Goal: Transaction & Acquisition: Purchase product/service

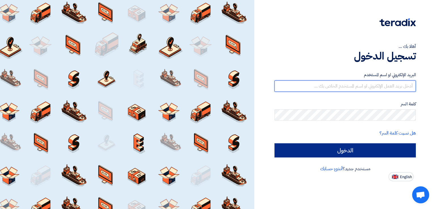
type input "[EMAIL_ADDRESS][DOMAIN_NAME]"
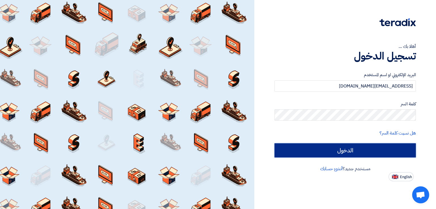
click at [337, 149] on input "الدخول" at bounding box center [344, 151] width 141 height 14
click at [286, 148] on input "الدخول" at bounding box center [344, 151] width 141 height 14
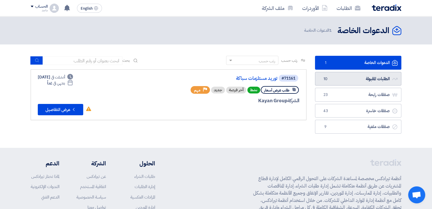
click at [325, 77] on span "10" at bounding box center [325, 79] width 7 height 6
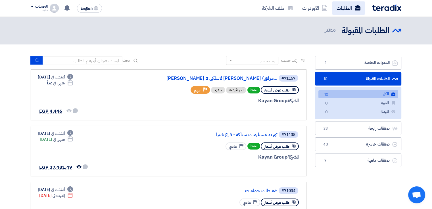
click at [339, 11] on link "الطلبات" at bounding box center [348, 7] width 33 height 13
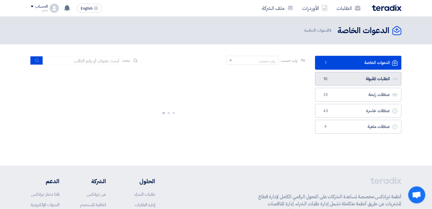
click at [340, 76] on link "الطلبات المقبولة الطلبات المقبولة 10" at bounding box center [358, 79] width 86 height 14
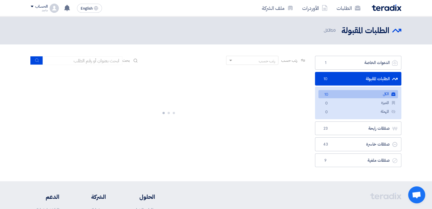
click at [352, 96] on link "الكل الكل 10" at bounding box center [357, 94] width 79 height 8
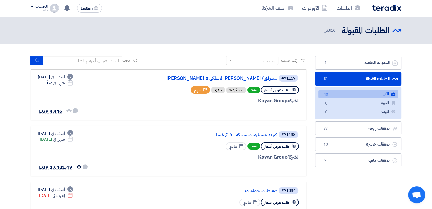
click at [321, 94] on link "الكل الكل 10" at bounding box center [357, 94] width 79 height 8
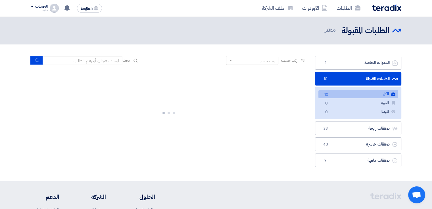
click at [321, 94] on link "الكل الكل 10" at bounding box center [357, 94] width 79 height 8
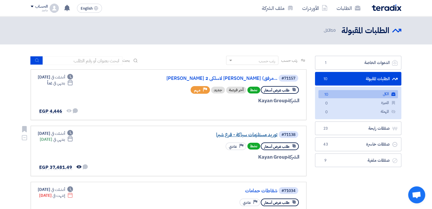
click at [256, 135] on link "توريد مستلزمات سباكة - فرع شبرا" at bounding box center [220, 134] width 113 height 5
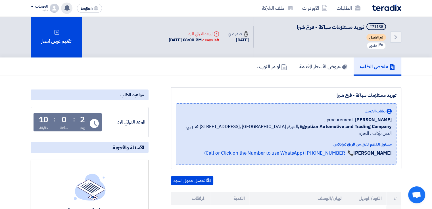
click at [65, 10] on icon at bounding box center [67, 8] width 6 height 6
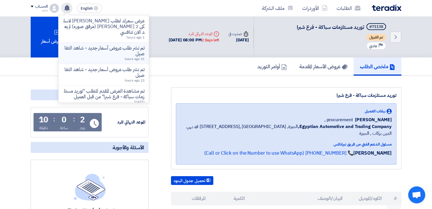
click at [86, 52] on p "تم نشر طلب عروض أسعار جديد - شاهد التفاصيل" at bounding box center [103, 50] width 81 height 11
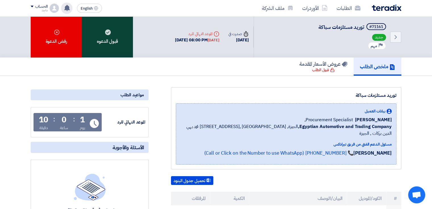
click at [109, 43] on div "قبول الدعوه" at bounding box center [107, 36] width 51 height 41
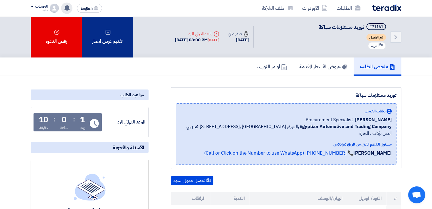
click at [119, 48] on div "تقديم عرض أسعار" at bounding box center [107, 36] width 51 height 41
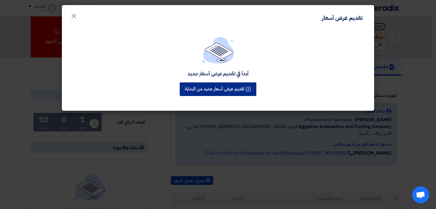
click at [218, 90] on button "تقديم عرض أسعار جديد من البداية" at bounding box center [218, 90] width 77 height 14
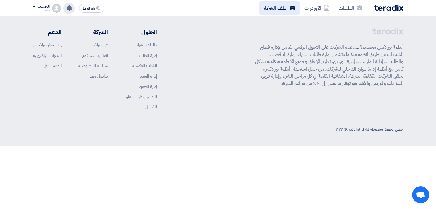
click at [259, 10] on link "ملف الشركة" at bounding box center [279, 7] width 40 height 13
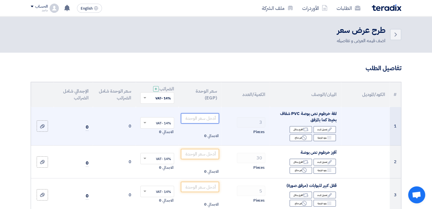
click at [184, 119] on input "number" at bounding box center [200, 118] width 38 height 10
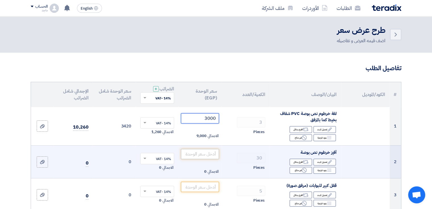
type input "3000"
click at [193, 153] on input "number" at bounding box center [200, 154] width 38 height 10
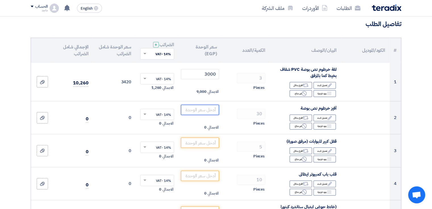
scroll to position [50, 0]
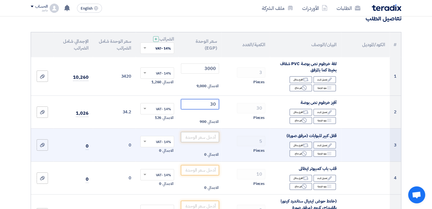
type input "30"
click at [201, 136] on input "number" at bounding box center [200, 137] width 38 height 10
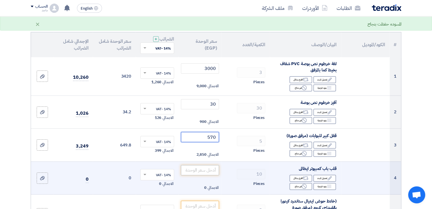
type input "570"
click at [195, 173] on input "number" at bounding box center [200, 170] width 38 height 10
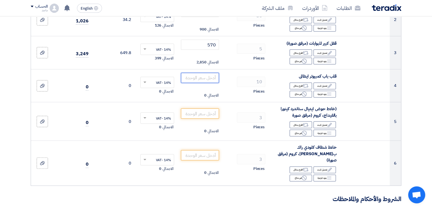
scroll to position [143, 0]
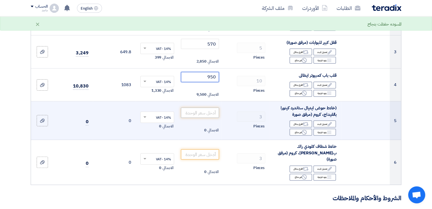
type input "950"
click at [205, 111] on input "number" at bounding box center [200, 113] width 38 height 10
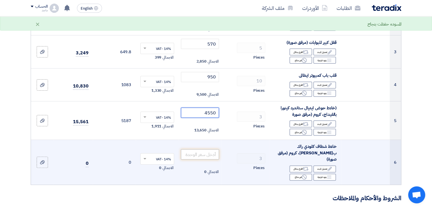
type input "4550"
click at [195, 151] on input "number" at bounding box center [200, 155] width 38 height 10
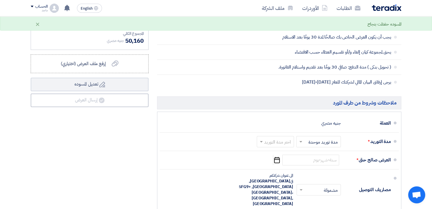
scroll to position [428, 0]
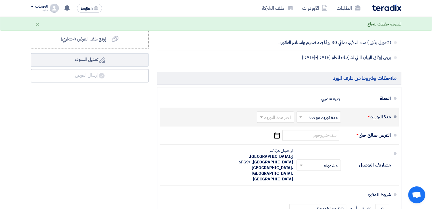
type input "2700"
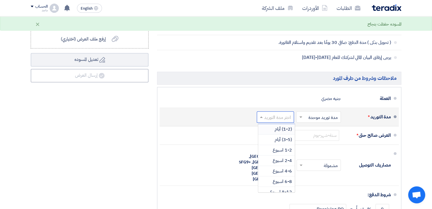
click at [282, 113] on input "text" at bounding box center [274, 117] width 34 height 8
click at [283, 126] on span "(1-2) أيام" at bounding box center [282, 129] width 17 height 7
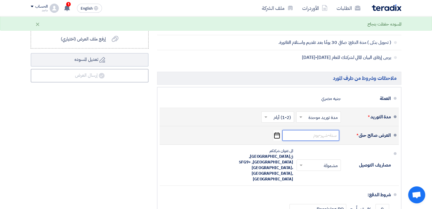
click at [313, 130] on input at bounding box center [310, 135] width 57 height 11
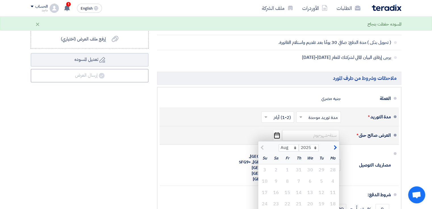
type input "8/26/2025"
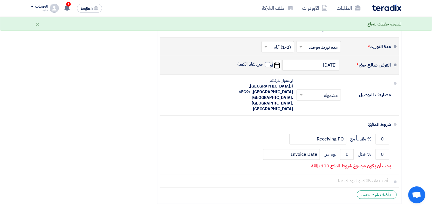
scroll to position [500, 0]
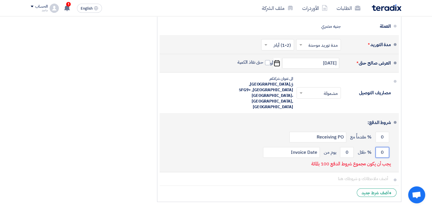
click at [378, 147] on input "0" at bounding box center [382, 152] width 14 height 11
type input "100"
click at [343, 147] on input "0" at bounding box center [347, 152] width 14 height 11
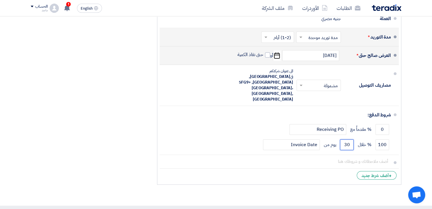
scroll to position [520, 0]
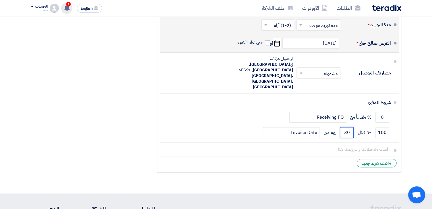
type input "30"
click at [67, 8] on use at bounding box center [67, 8] width 6 height 6
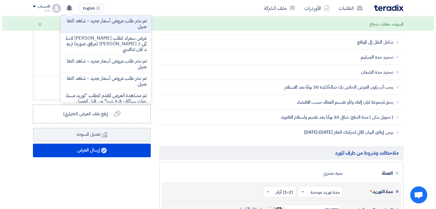
scroll to position [352, 0]
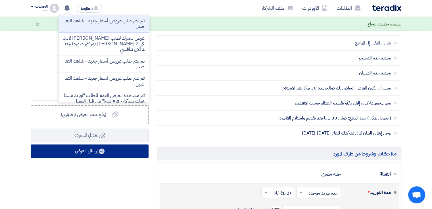
click at [96, 145] on button "إرسال العرض" at bounding box center [90, 152] width 118 height 14
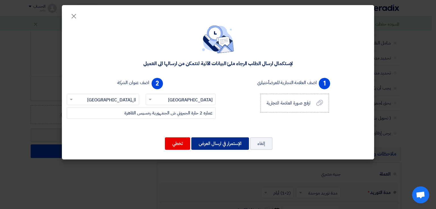
click at [228, 144] on button "الإستمرار في ارسال العرض" at bounding box center [220, 144] width 58 height 12
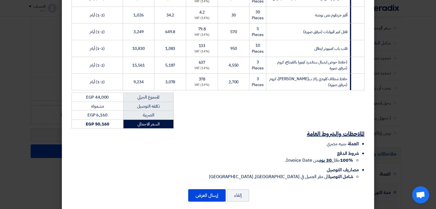
scroll to position [124, 0]
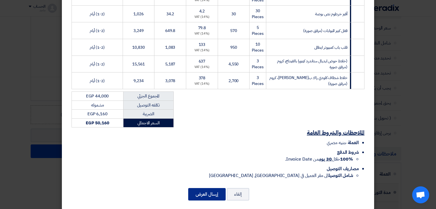
click at [196, 188] on button "إرسال العرض" at bounding box center [206, 194] width 37 height 12
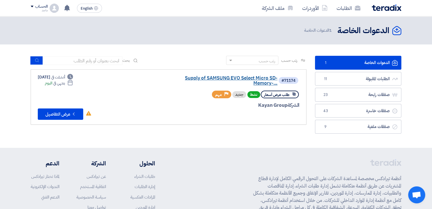
click at [195, 77] on link "Supply of SAMSUNG EVO Select Micro SD-Memory-..." at bounding box center [220, 81] width 113 height 10
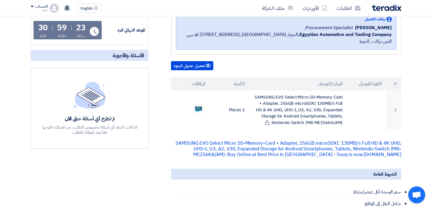
scroll to position [93, 0]
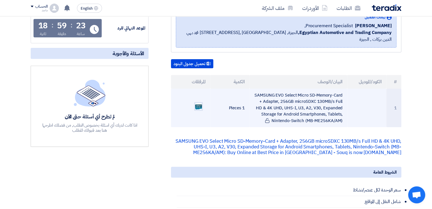
click at [199, 103] on img at bounding box center [198, 106] width 8 height 7
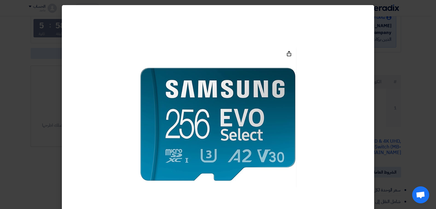
click at [41, 128] on modal-container at bounding box center [218, 104] width 436 height 209
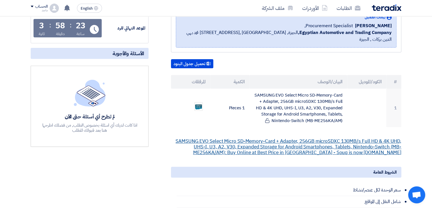
click at [245, 138] on link "SAMSUNG EVO Select Micro SD-Memory-Card + Adapter, 256GB microSDXC 130MB/s Full…" at bounding box center [288, 147] width 226 height 18
